Goal: Task Accomplishment & Management: Use online tool/utility

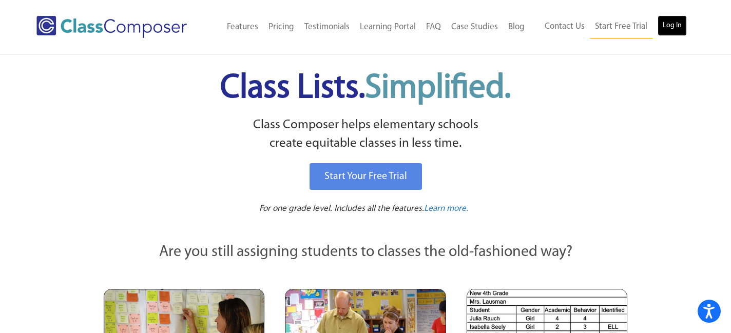
click at [669, 30] on link "Log In" at bounding box center [672, 25] width 29 height 21
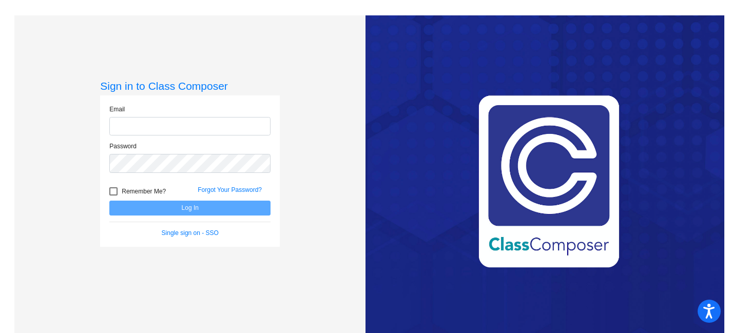
type input "[EMAIL_ADDRESS][DOMAIN_NAME]"
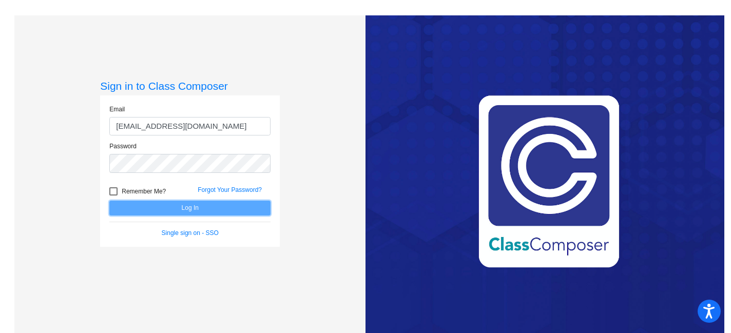
click at [228, 208] on button "Log In" at bounding box center [189, 208] width 161 height 15
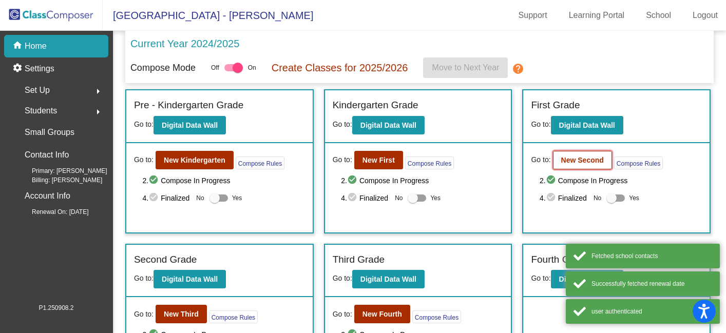
click at [578, 155] on button "New Second" at bounding box center [582, 160] width 59 height 18
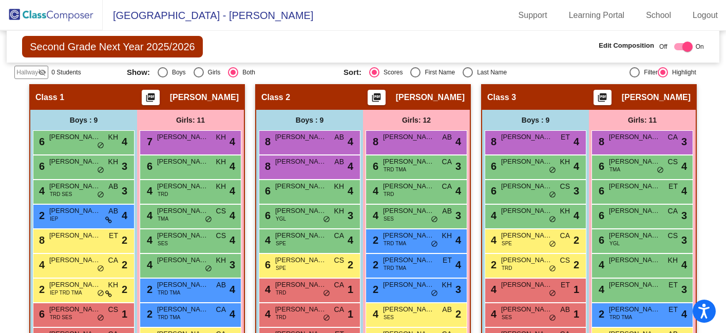
scroll to position [205, 0]
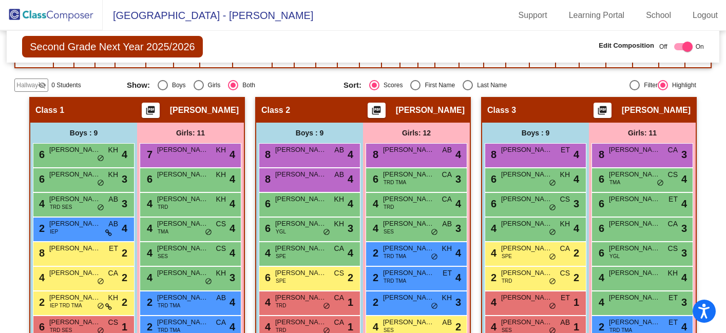
click at [12, 260] on mat-sidenav-content "Second Grade Next Year 2025/2026 Edit Composition Off On Incoming Digital Data …" at bounding box center [363, 182] width 726 height 302
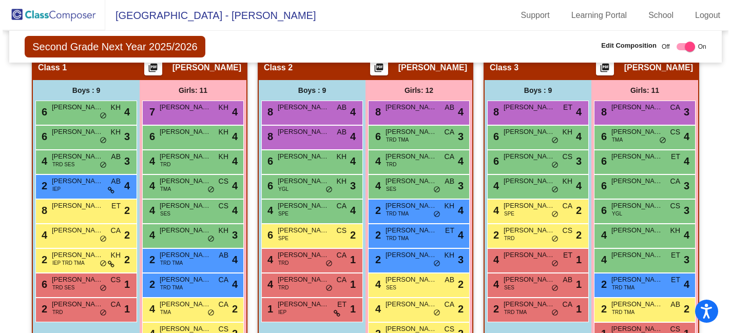
scroll to position [246, 0]
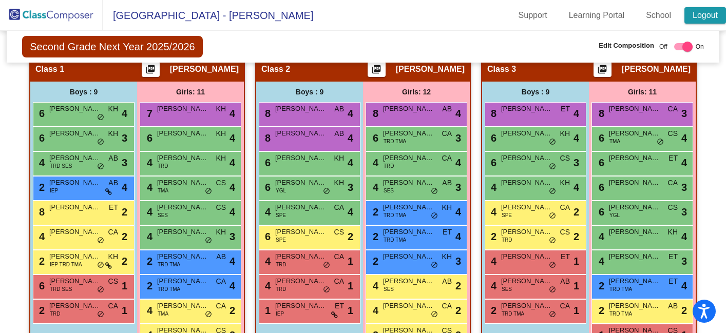
click at [707, 18] on link "Logout" at bounding box center [705, 15] width 42 height 16
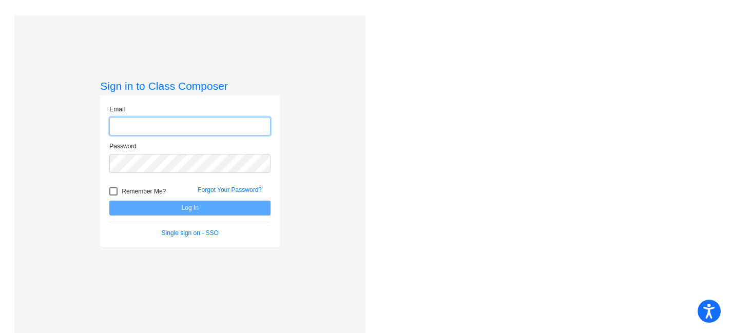
type input "mhesch@isd186.org"
